Goal: Transaction & Acquisition: Purchase product/service

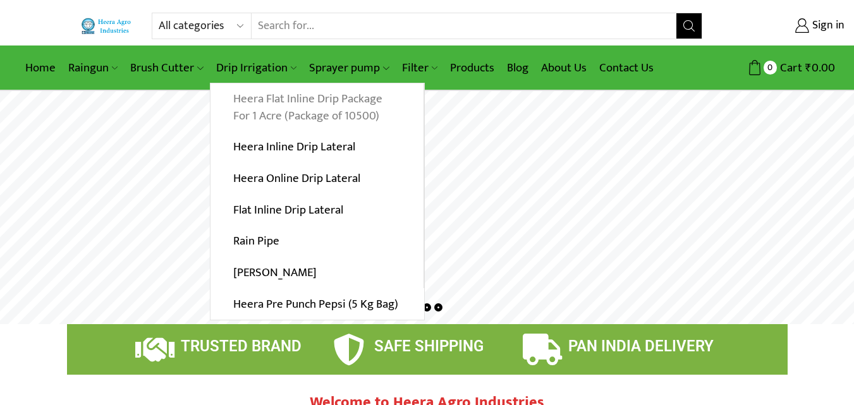
click at [357, 114] on link "Heera Flat Inline Drip Package For 1 Acre (Package of 10500)" at bounding box center [316, 107] width 213 height 49
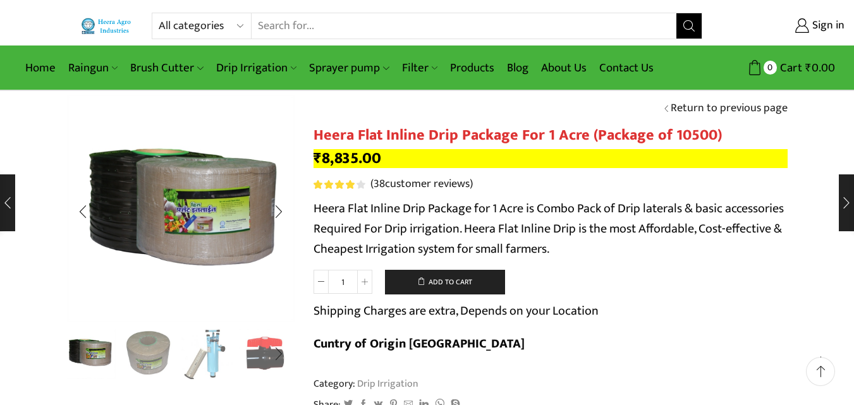
scroll to position [63, 0]
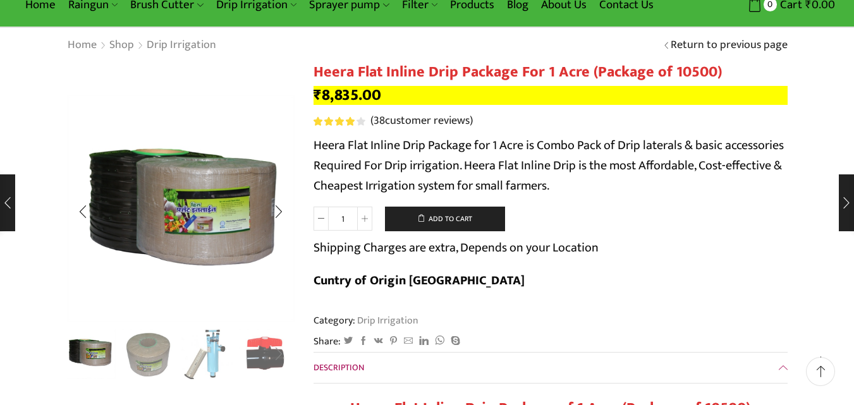
click at [280, 354] on div "Next slide" at bounding box center [279, 355] width 32 height 32
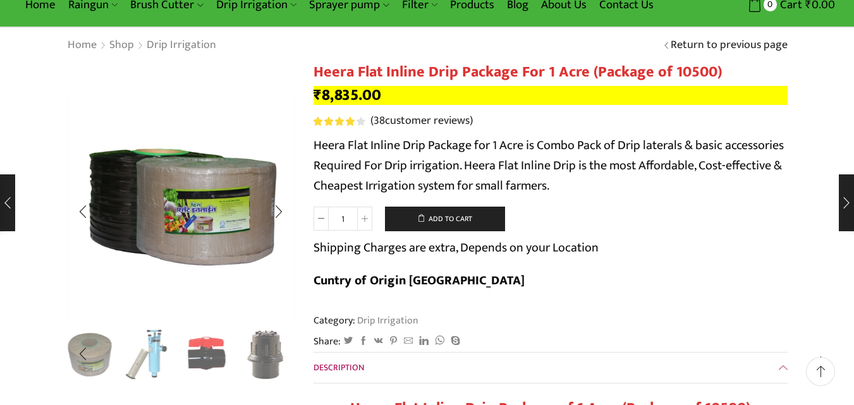
click at [280, 354] on div "Next slide" at bounding box center [279, 355] width 32 height 32
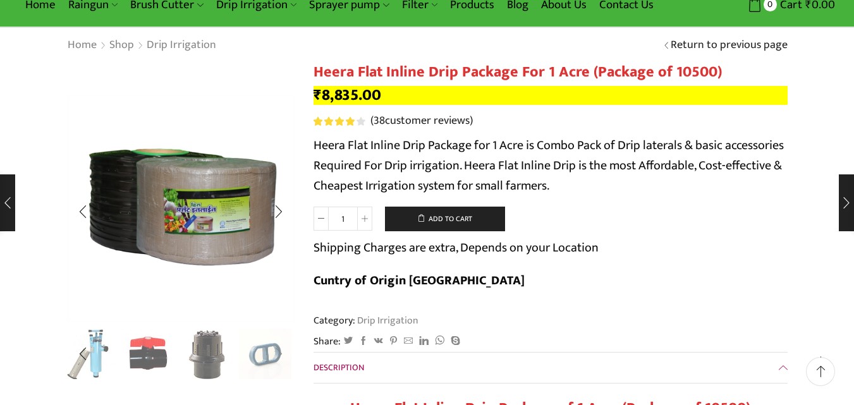
click at [282, 351] on div "Next slide" at bounding box center [279, 355] width 32 height 32
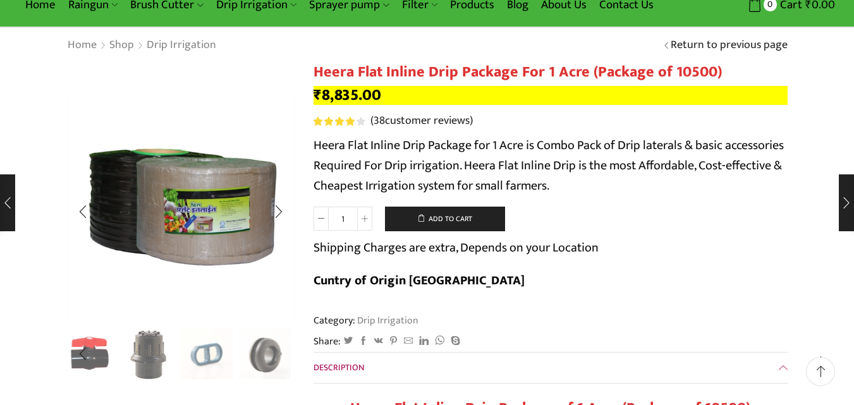
click at [281, 352] on div "Next slide" at bounding box center [279, 355] width 32 height 32
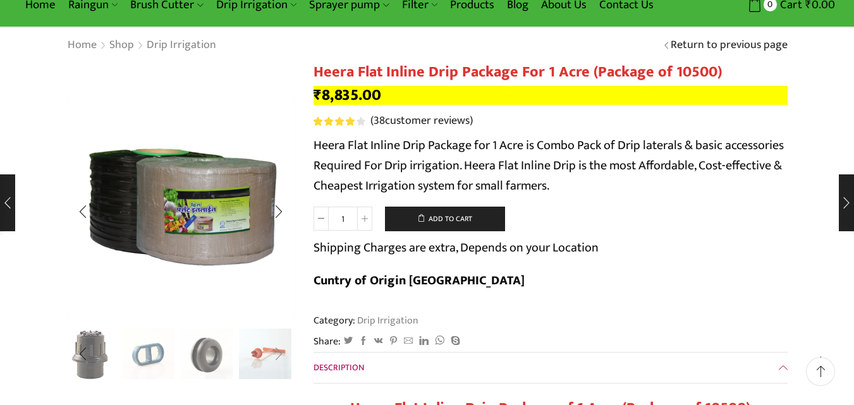
click at [281, 352] on div "Next slide" at bounding box center [279, 355] width 32 height 32
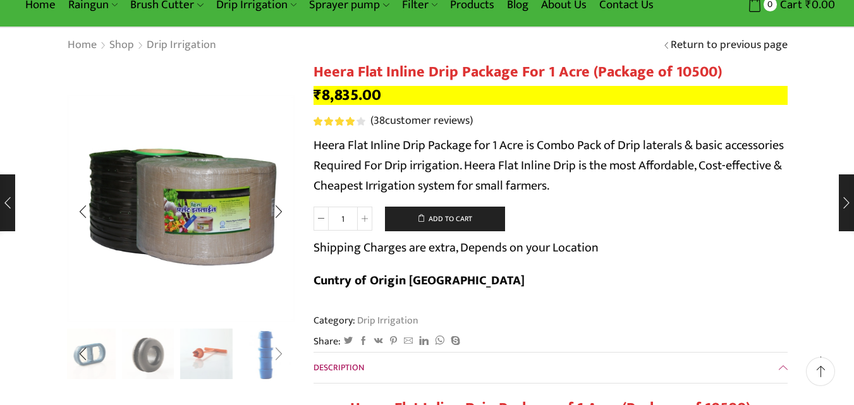
click at [281, 352] on div "Next slide" at bounding box center [279, 355] width 32 height 32
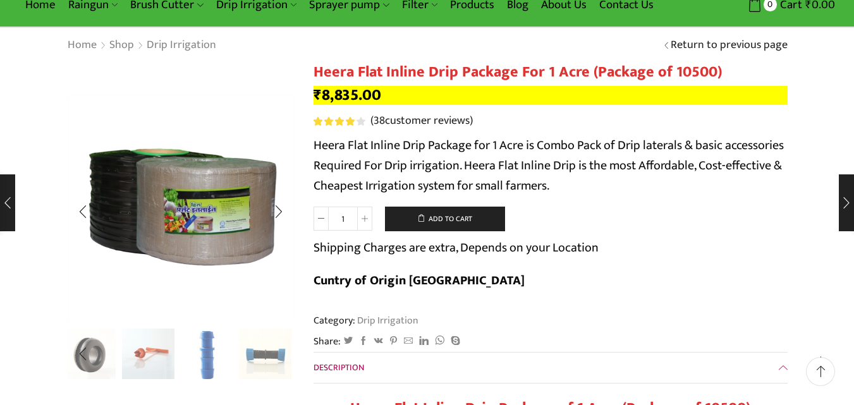
click at [281, 352] on img "10 / 10" at bounding box center [265, 355] width 52 height 52
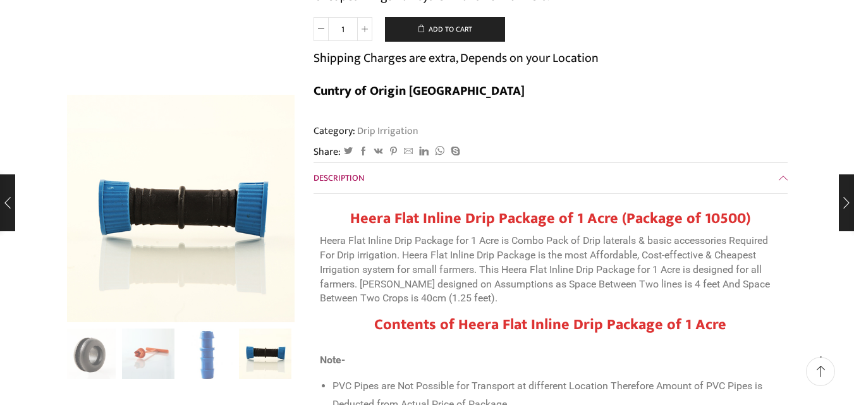
scroll to position [0, 0]
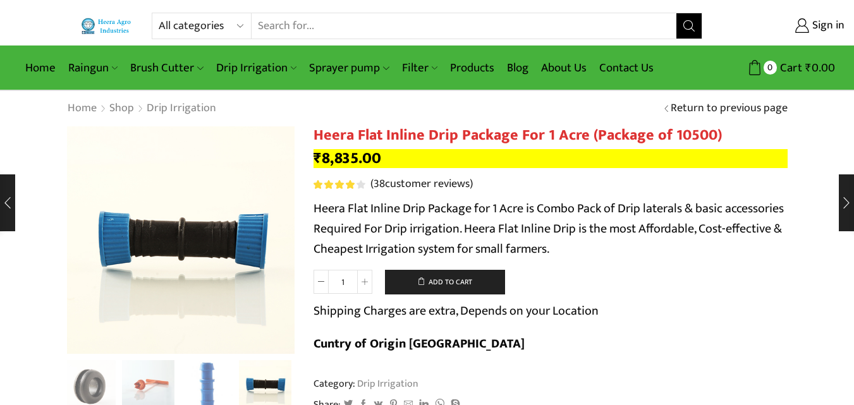
click at [314, 22] on input "Search input" at bounding box center [463, 25] width 424 height 25
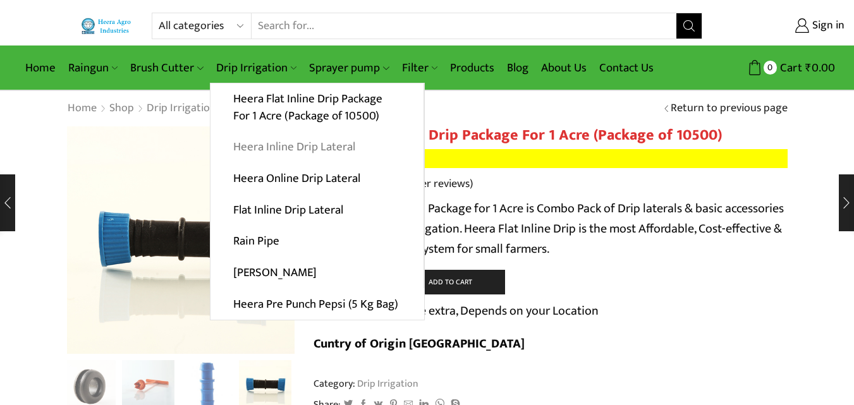
click at [303, 148] on link "Heera Inline Drip Lateral" at bounding box center [316, 147] width 213 height 32
